Goal: Information Seeking & Learning: Learn about a topic

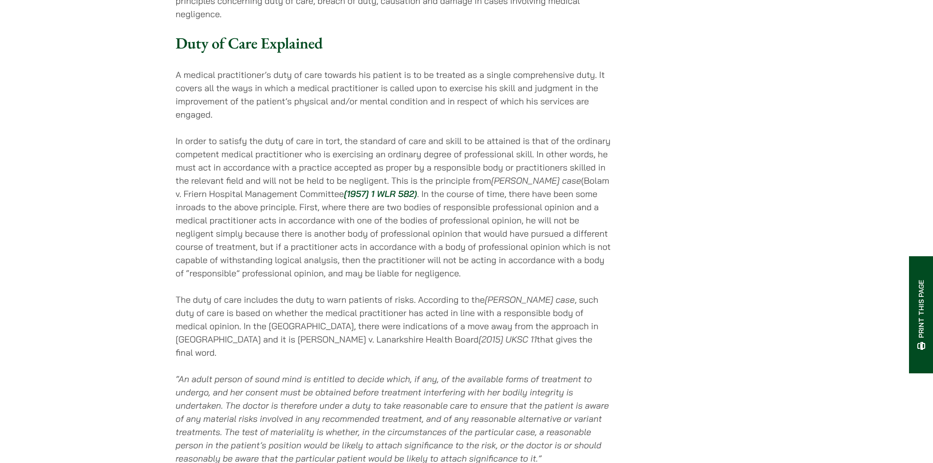
scroll to position [686, 0]
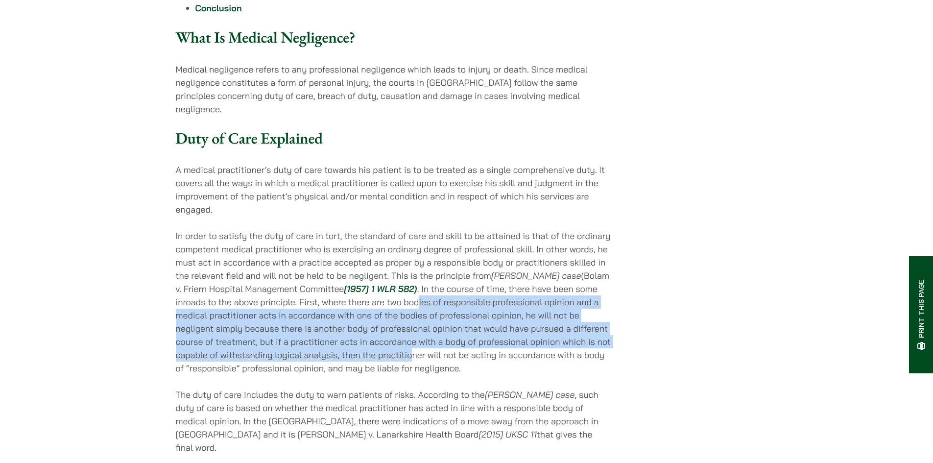
drag, startPoint x: 375, startPoint y: 266, endPoint x: 376, endPoint y: 311, distance: 45.1
click at [376, 311] on p "In order to satisfy the duty of care in tort, the standard of care and skill to…" at bounding box center [394, 301] width 436 height 145
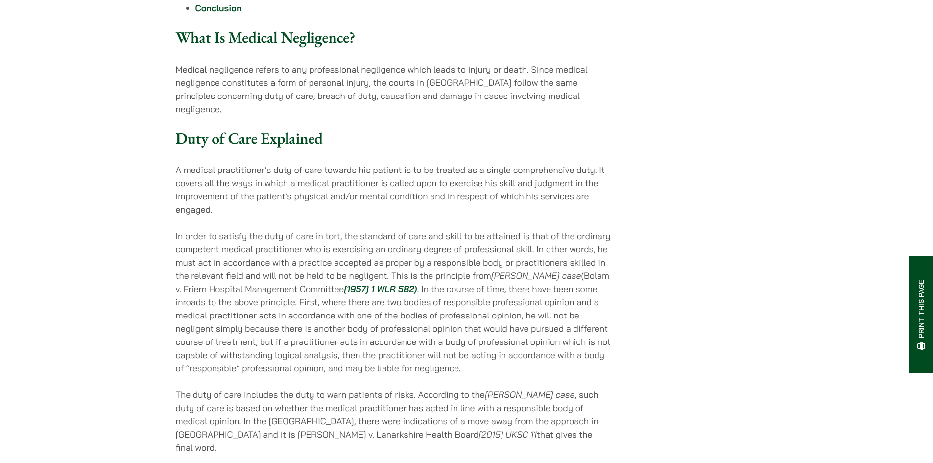
click at [403, 255] on p "In order to satisfy the duty of care in tort, the standard of care and skill to…" at bounding box center [394, 301] width 436 height 145
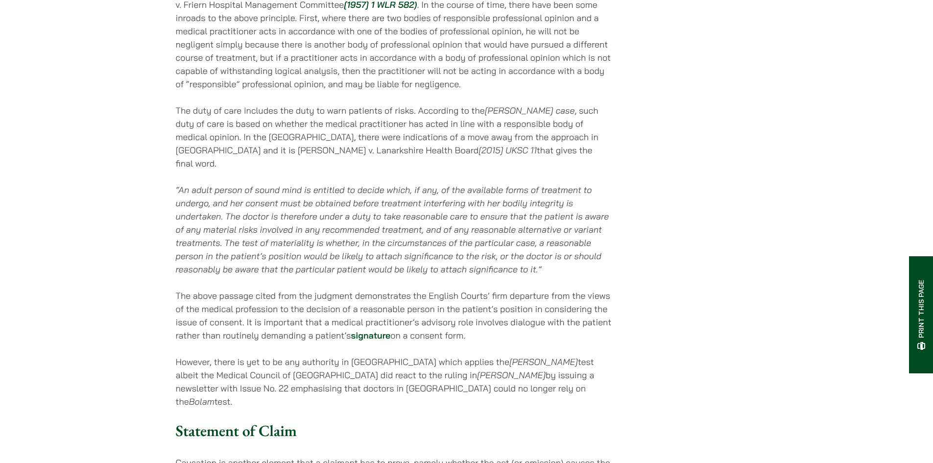
scroll to position [979, 0]
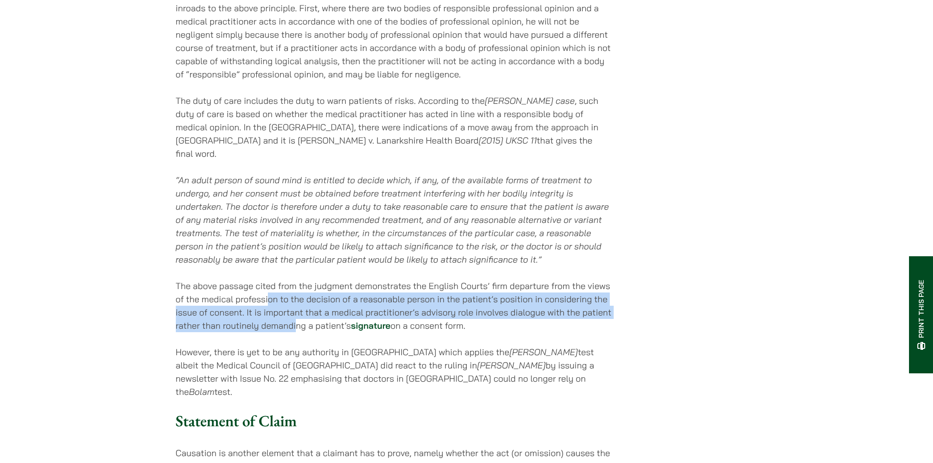
drag, startPoint x: 267, startPoint y: 247, endPoint x: 296, endPoint y: 270, distance: 36.6
click at [296, 279] on p "The above passage cited from the judgment demonstrates the English Courts’ firm…" at bounding box center [394, 305] width 436 height 53
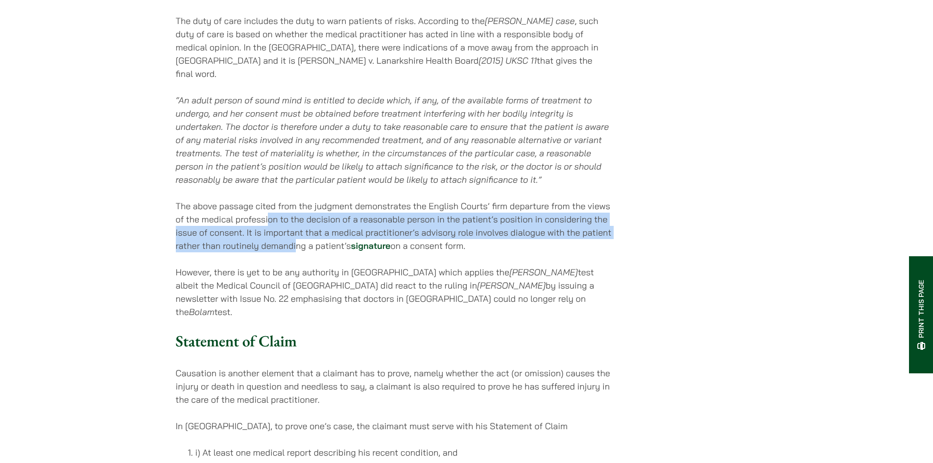
scroll to position [1175, 0]
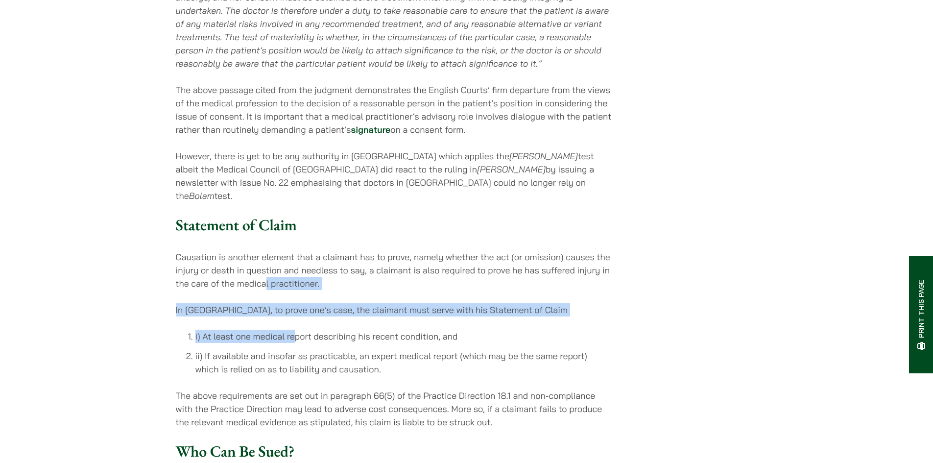
drag, startPoint x: 264, startPoint y: 218, endPoint x: 296, endPoint y: 264, distance: 56.2
click at [296, 264] on div "[DATE] Medical Negligence in [GEOGRAPHIC_DATA] Table of Contents What Is Medica…" at bounding box center [394, 169] width 436 height 2261
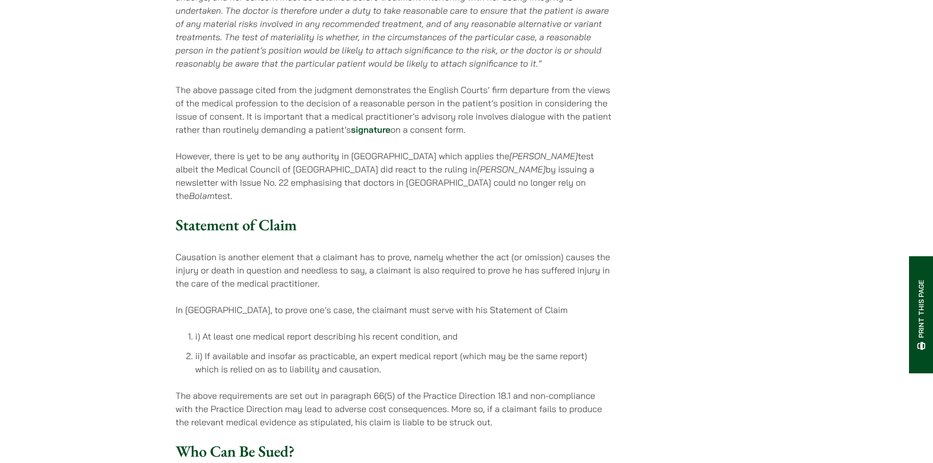
click at [260, 250] on p "Causation is another element that a claimant has to prove, namely whether the a…" at bounding box center [394, 270] width 436 height 40
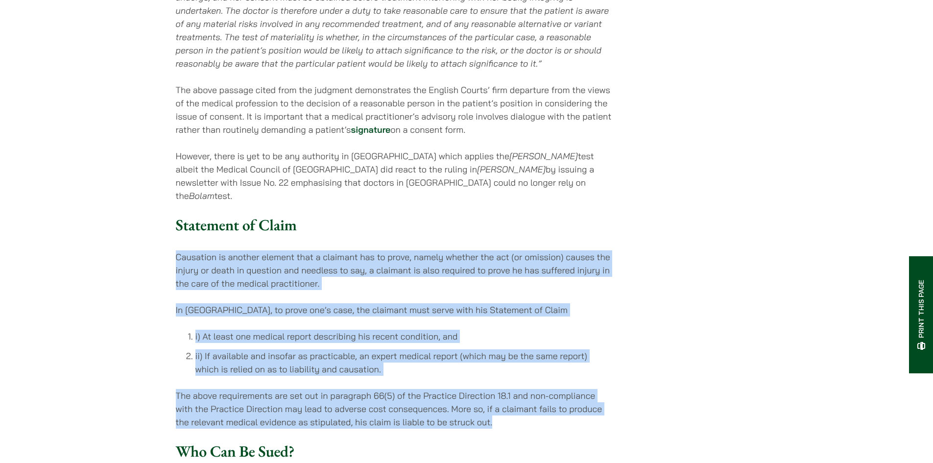
drag, startPoint x: 494, startPoint y: 360, endPoint x: 180, endPoint y: 189, distance: 358.1
click at [169, 191] on div "Home » Publications » Medical Negligence in [GEOGRAPHIC_DATA]: Claims, Procedur…" at bounding box center [466, 308] width 617 height 2796
copy div "Causation is another element that a claimant has to prove, namely whether the a…"
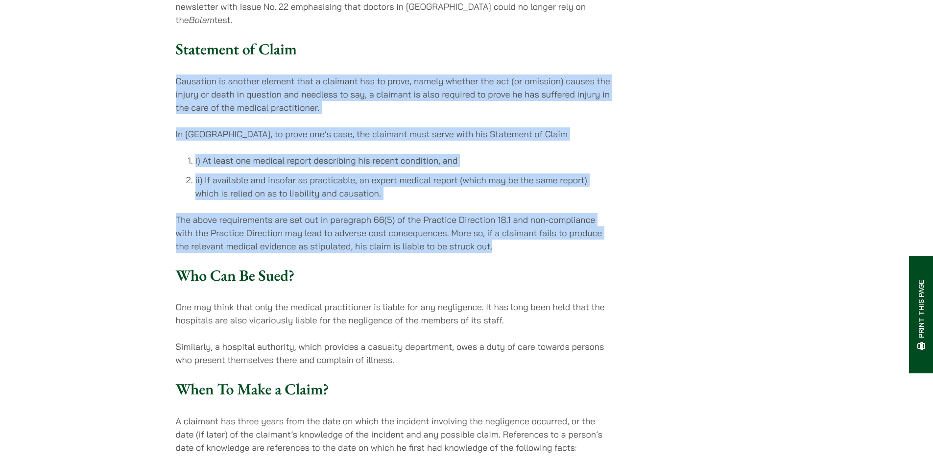
scroll to position [1371, 0]
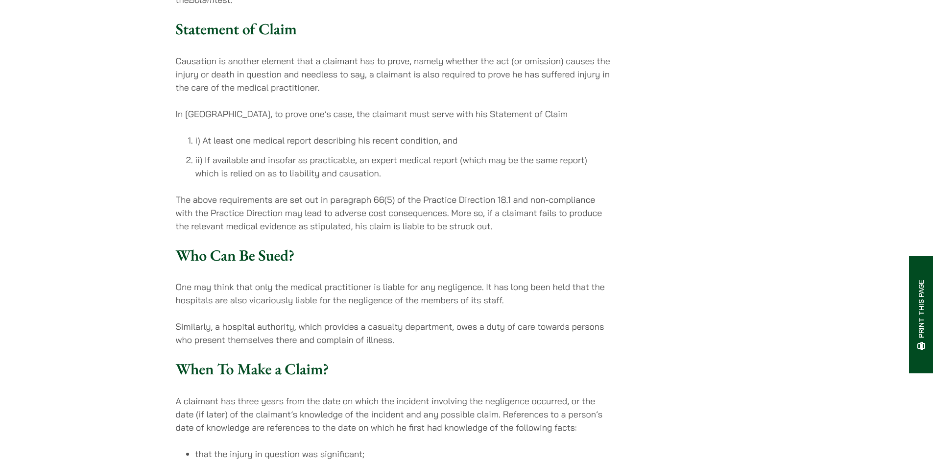
click at [322, 280] on p "One may think that only the medical practitioner is liable for any negligence. …" at bounding box center [394, 293] width 436 height 26
